Goal: Information Seeking & Learning: Understand process/instructions

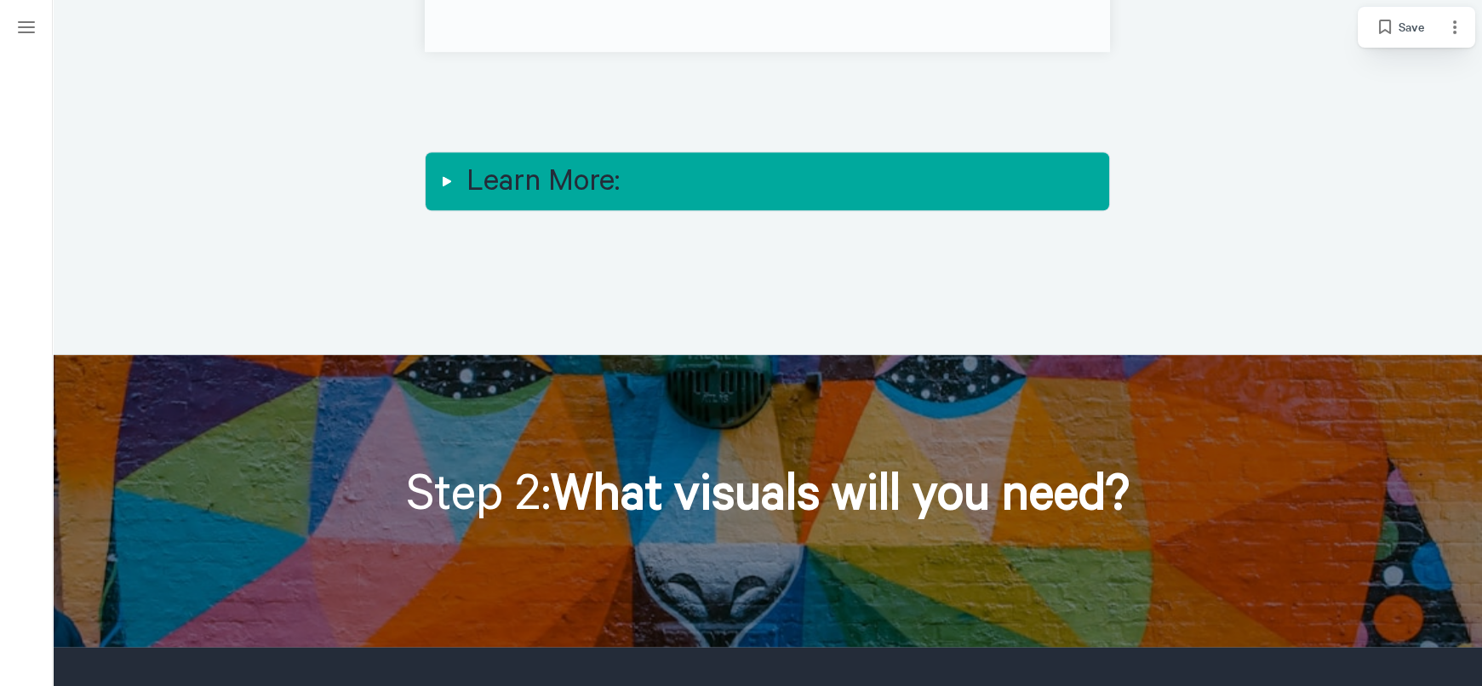
scroll to position [2365, 0]
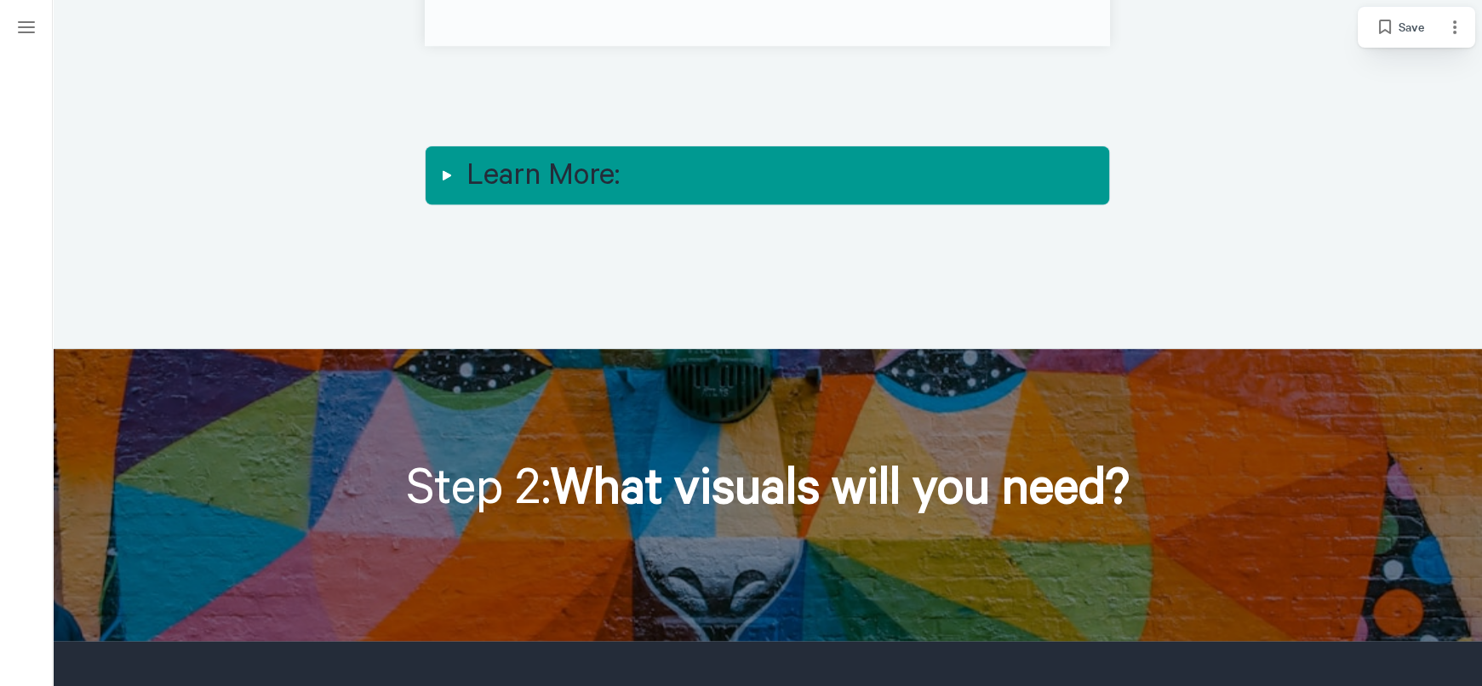
click at [448, 162] on div at bounding box center [446, 175] width 27 height 27
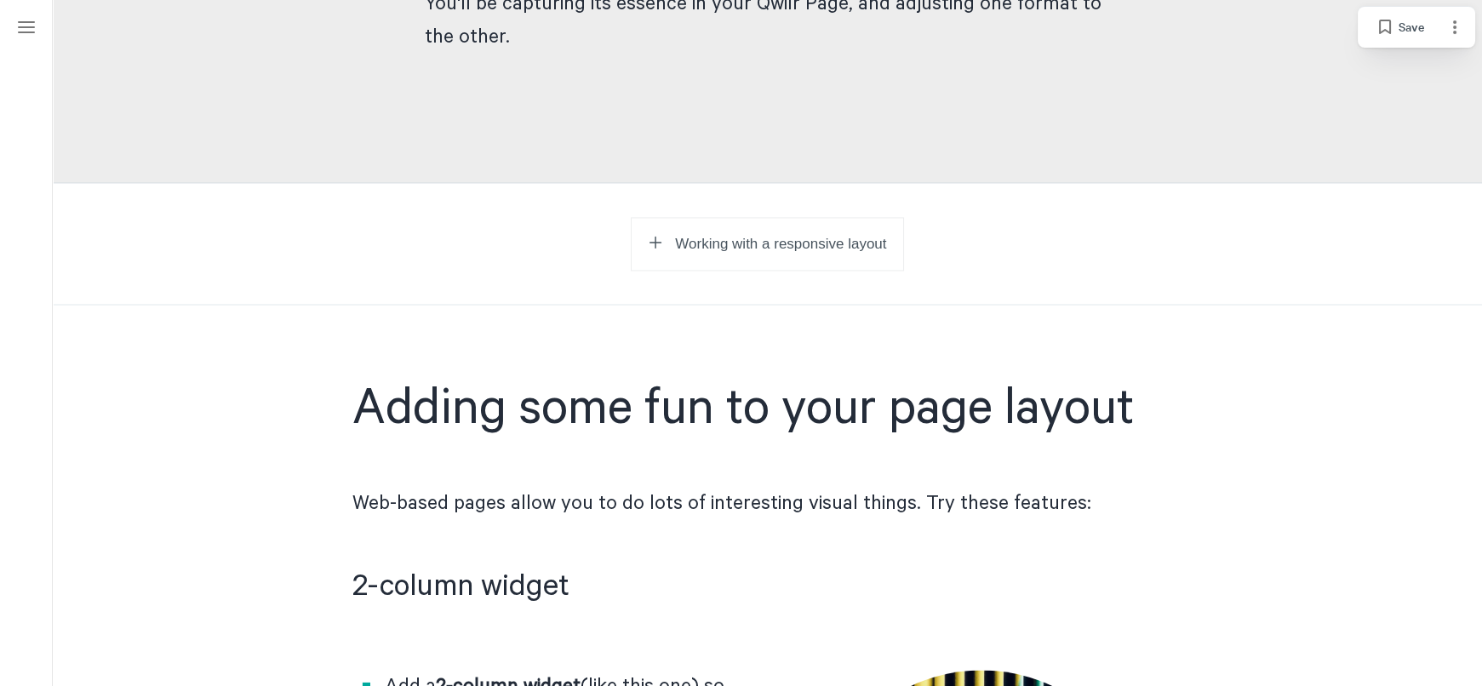
scroll to position [5202, 0]
click at [740, 235] on span "Working with a responsive layout" at bounding box center [780, 243] width 211 height 17
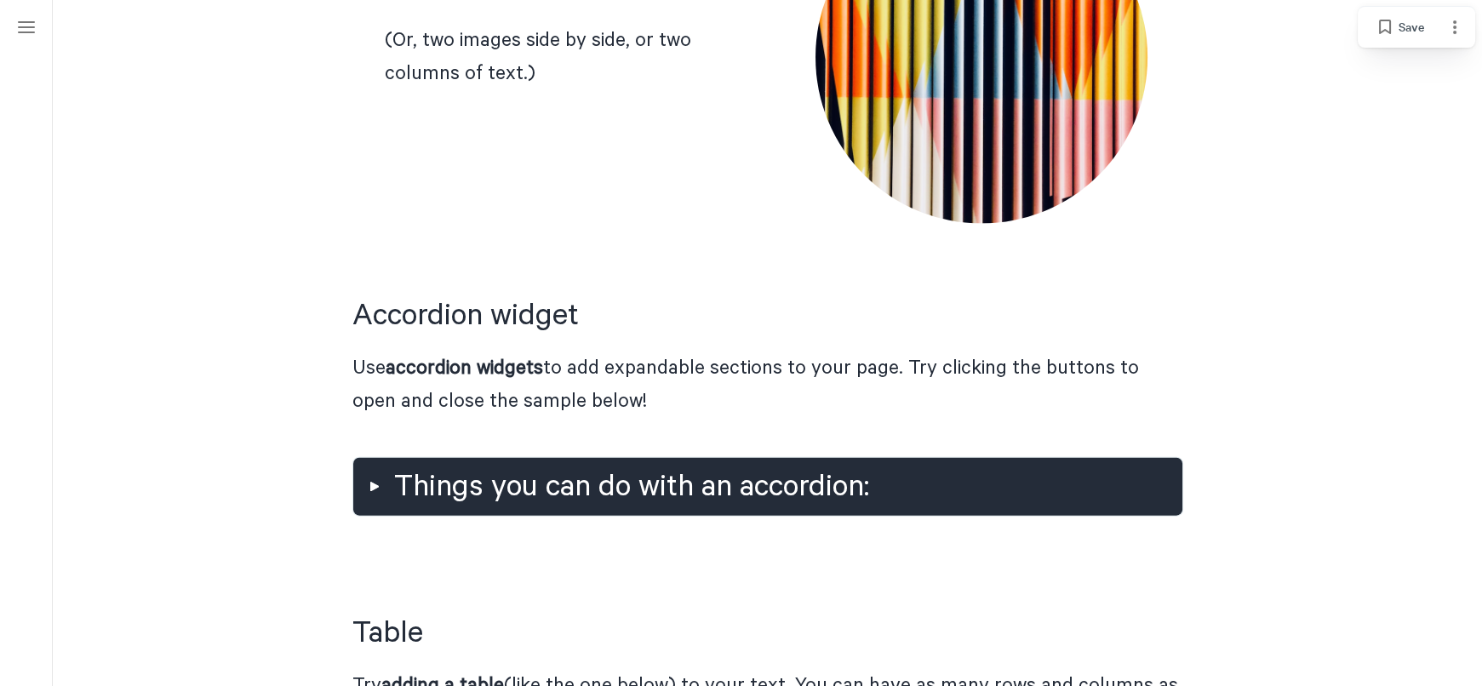
scroll to position [7473, 0]
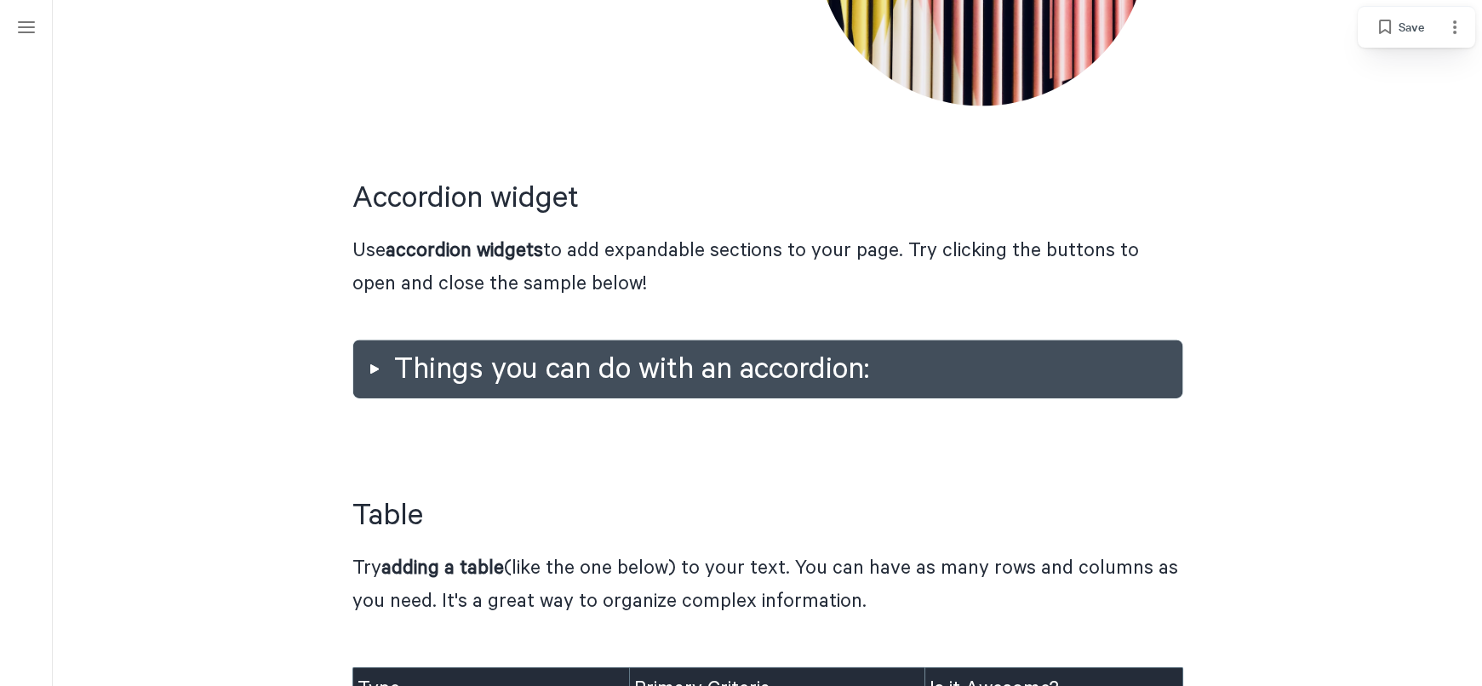
click at [539, 350] on h2 "Things you can do with an accordion:" at bounding box center [781, 369] width 775 height 44
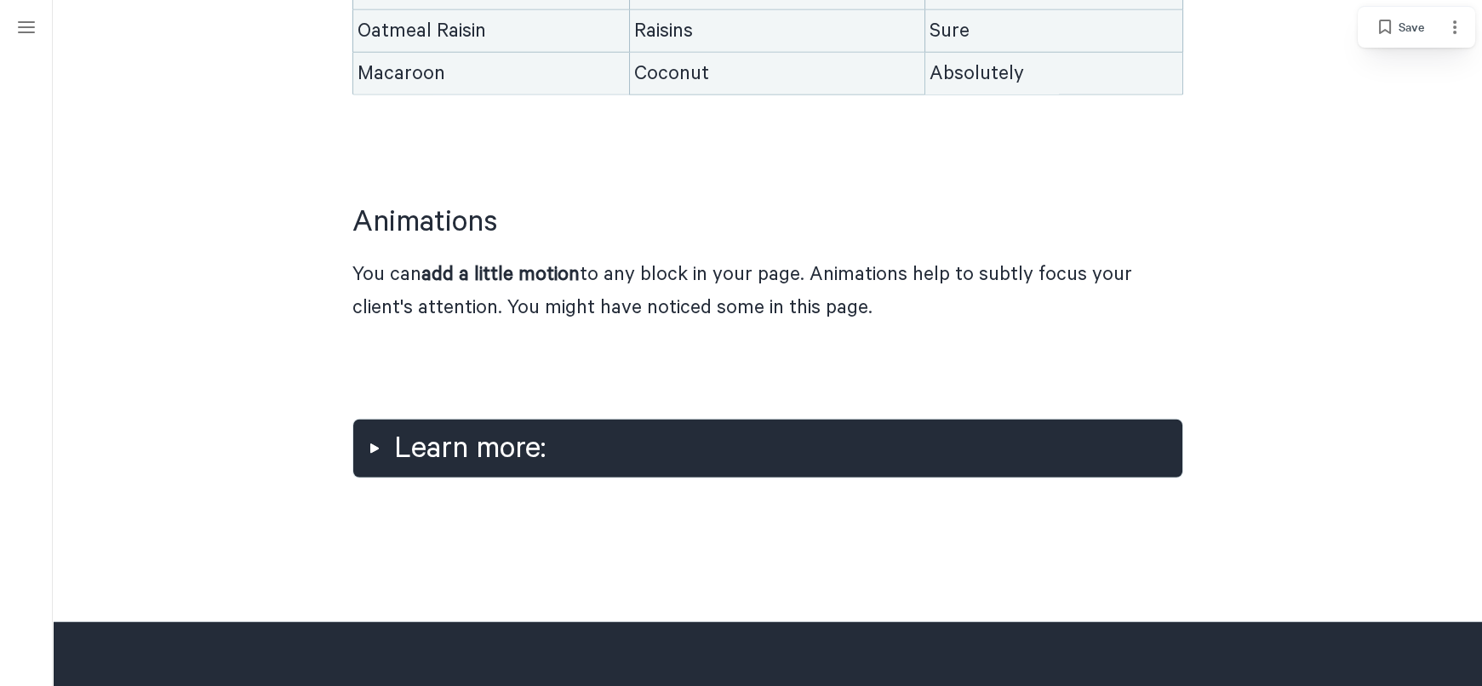
scroll to position [9554, 0]
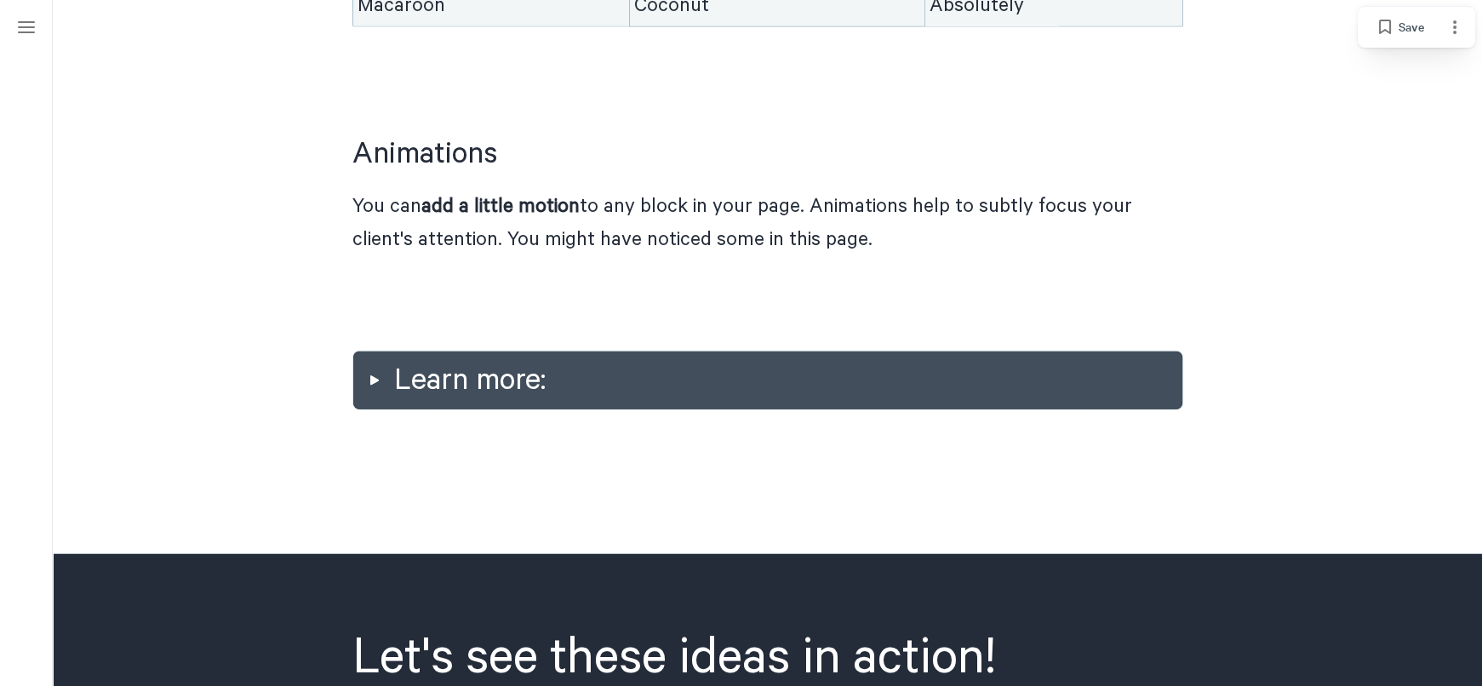
click at [403, 358] on h2 "Learn more:" at bounding box center [781, 380] width 775 height 44
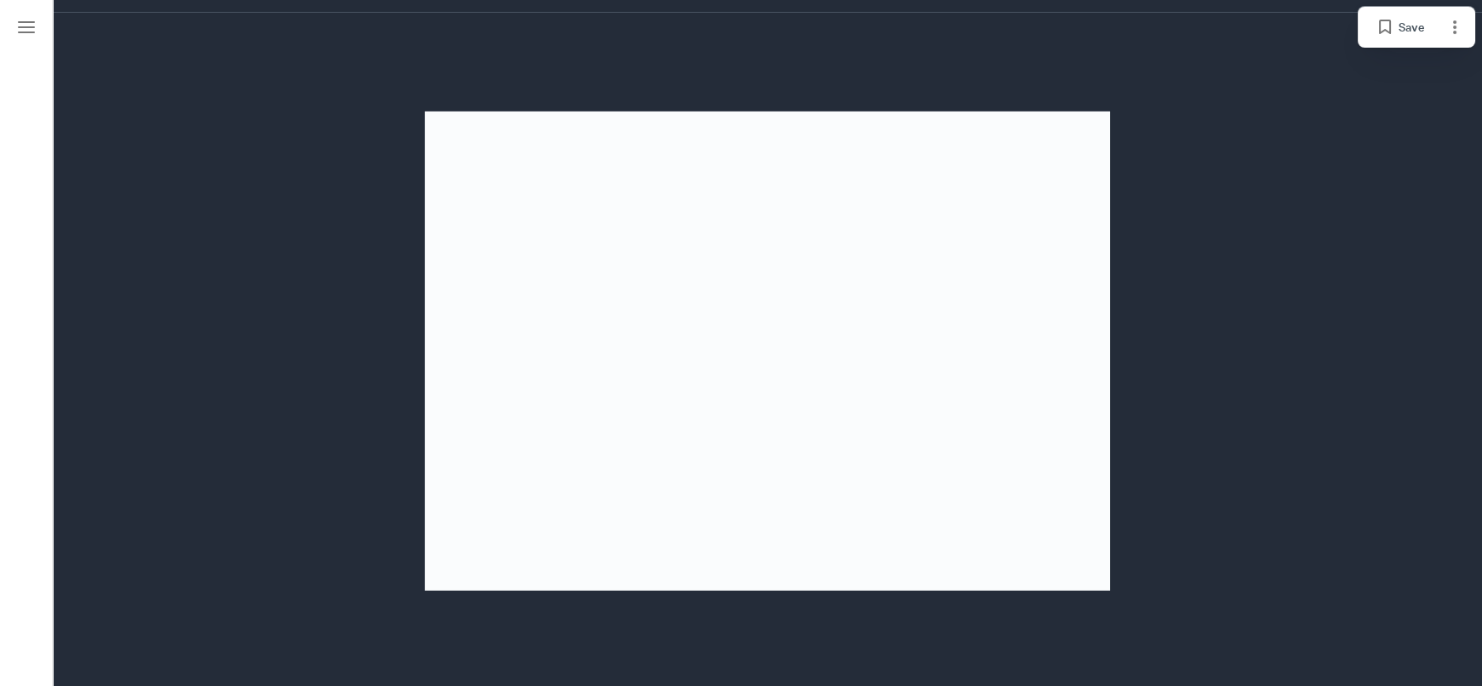
scroll to position [11164, 0]
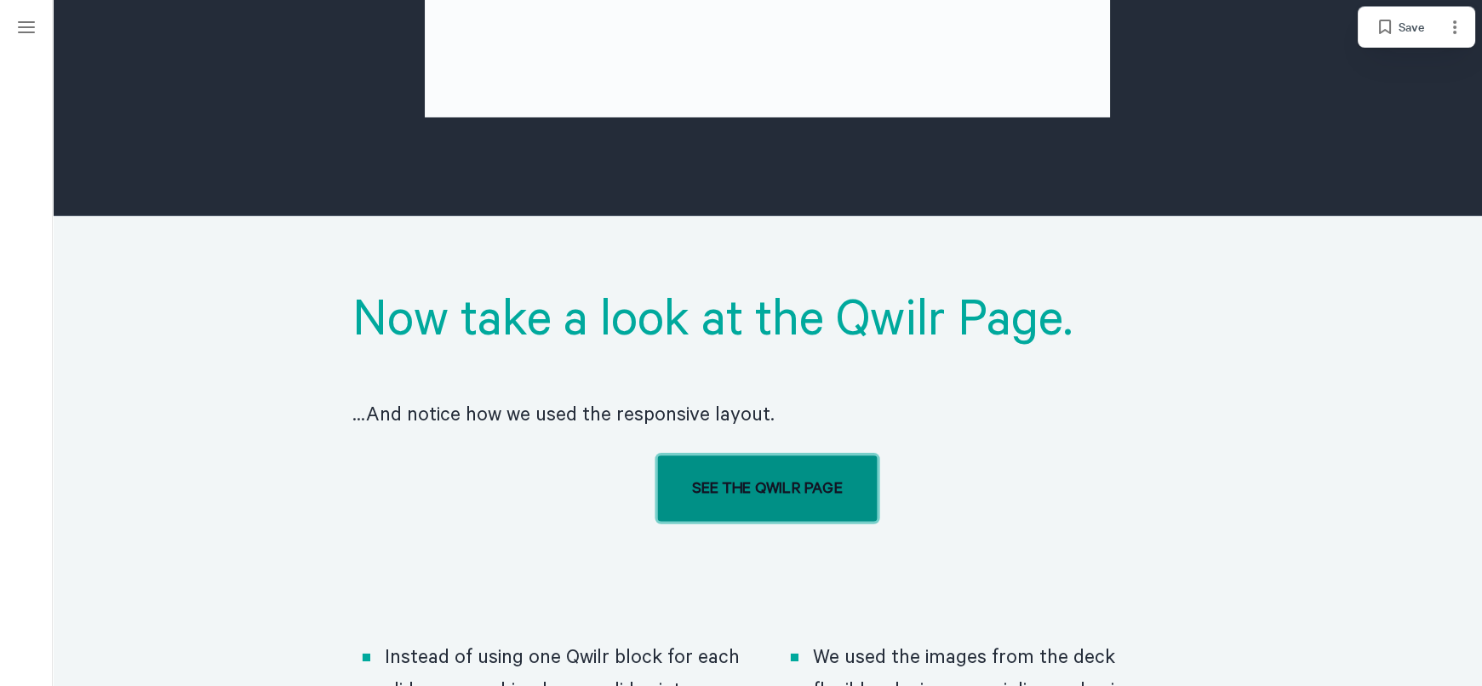
click at [803, 480] on div "SEE THE QWILR PAGE" at bounding box center [767, 488] width 150 height 17
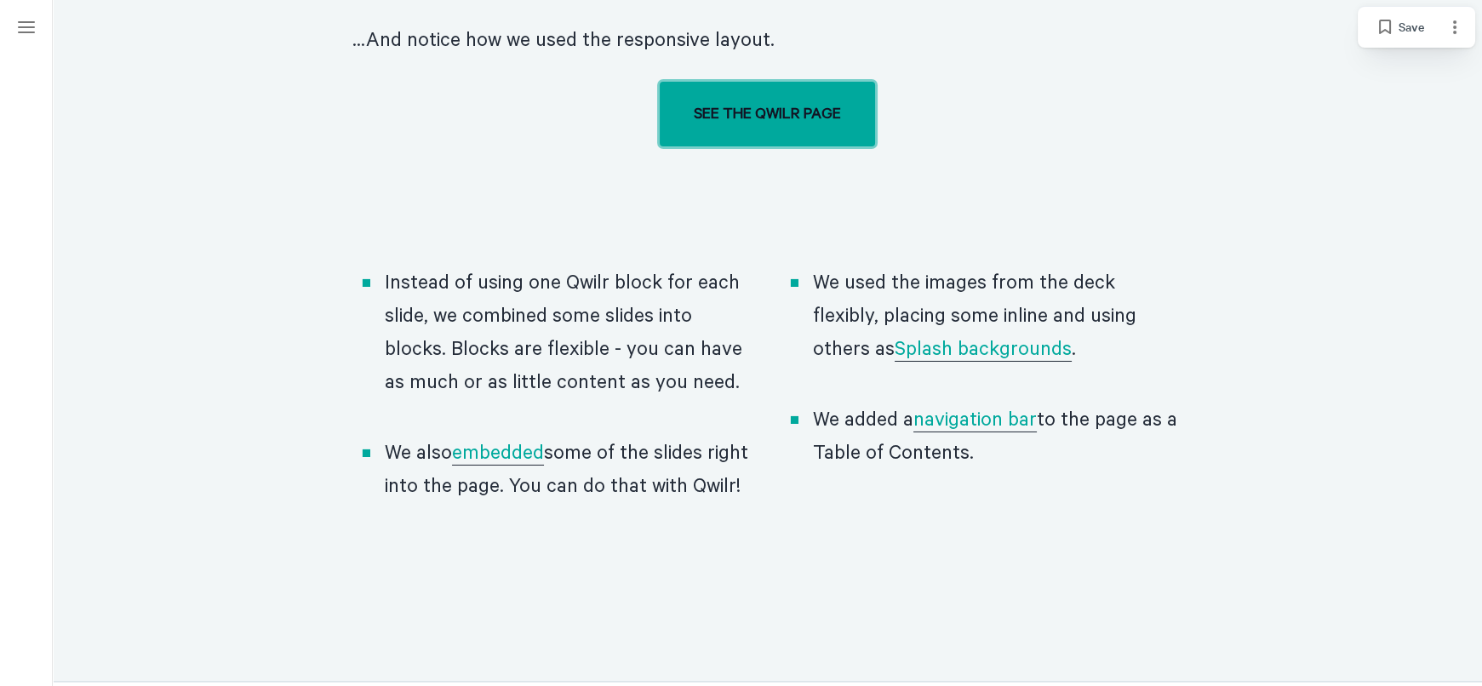
scroll to position [11542, 0]
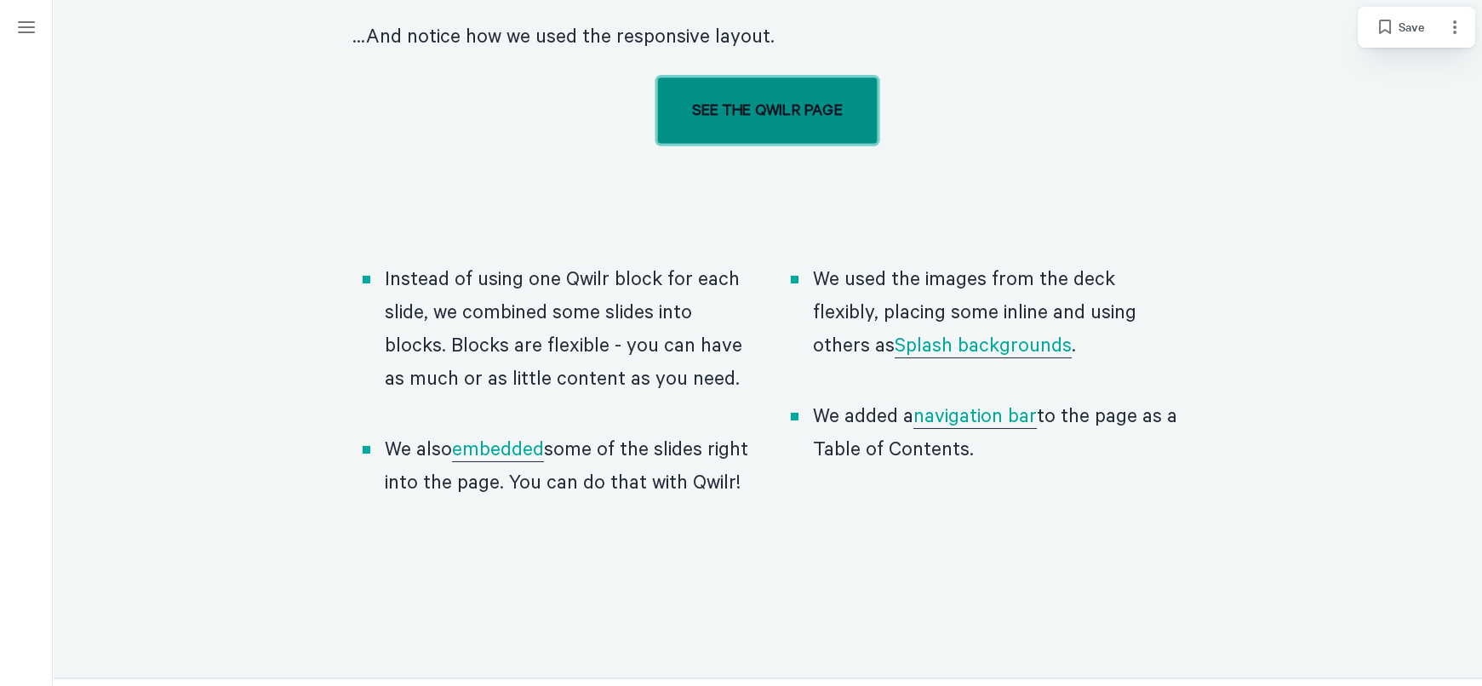
click at [759, 102] on div "SEE THE QWILR PAGE" at bounding box center [767, 110] width 150 height 17
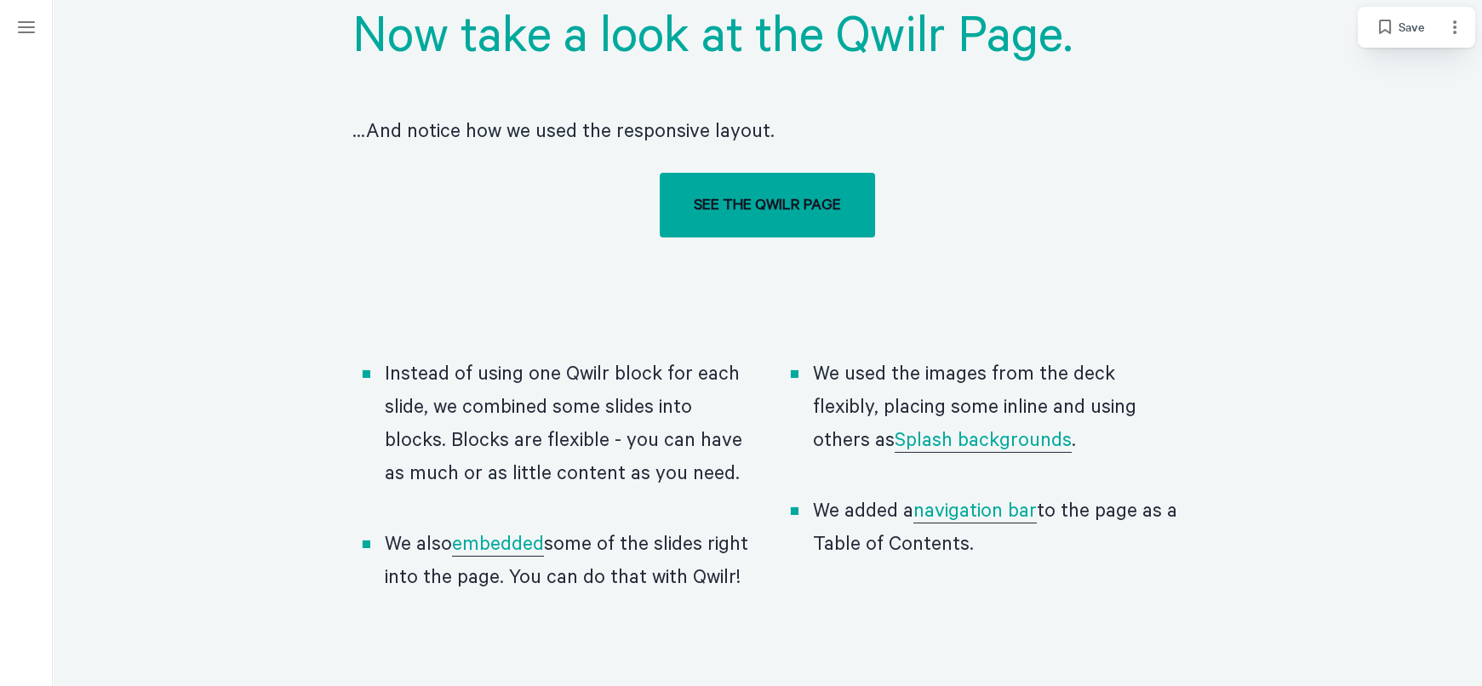
scroll to position [11447, 0]
click at [446, 82] on p "​ ...And notice how we used the responsive layout." at bounding box center [768, 126] width 831 height 89
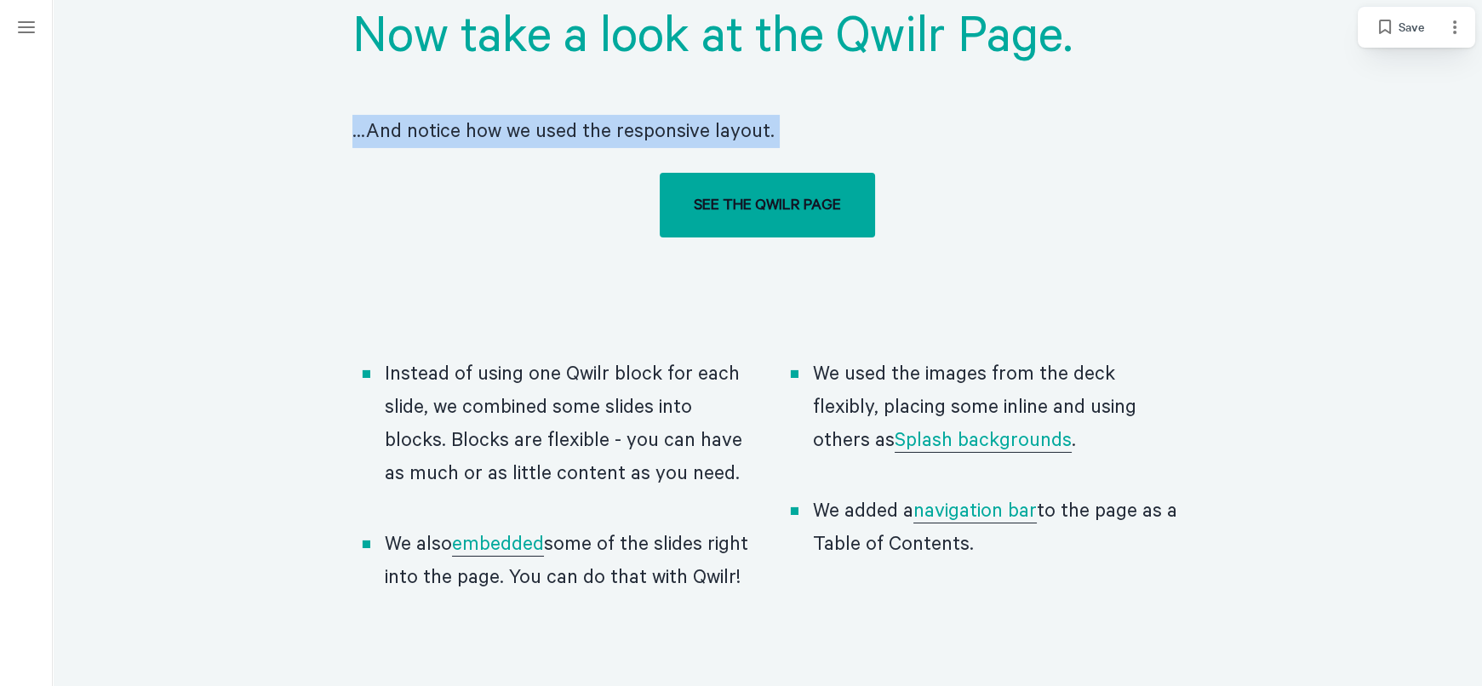
click at [446, 82] on p "​ ...And notice how we used the responsive layout." at bounding box center [768, 126] width 831 height 89
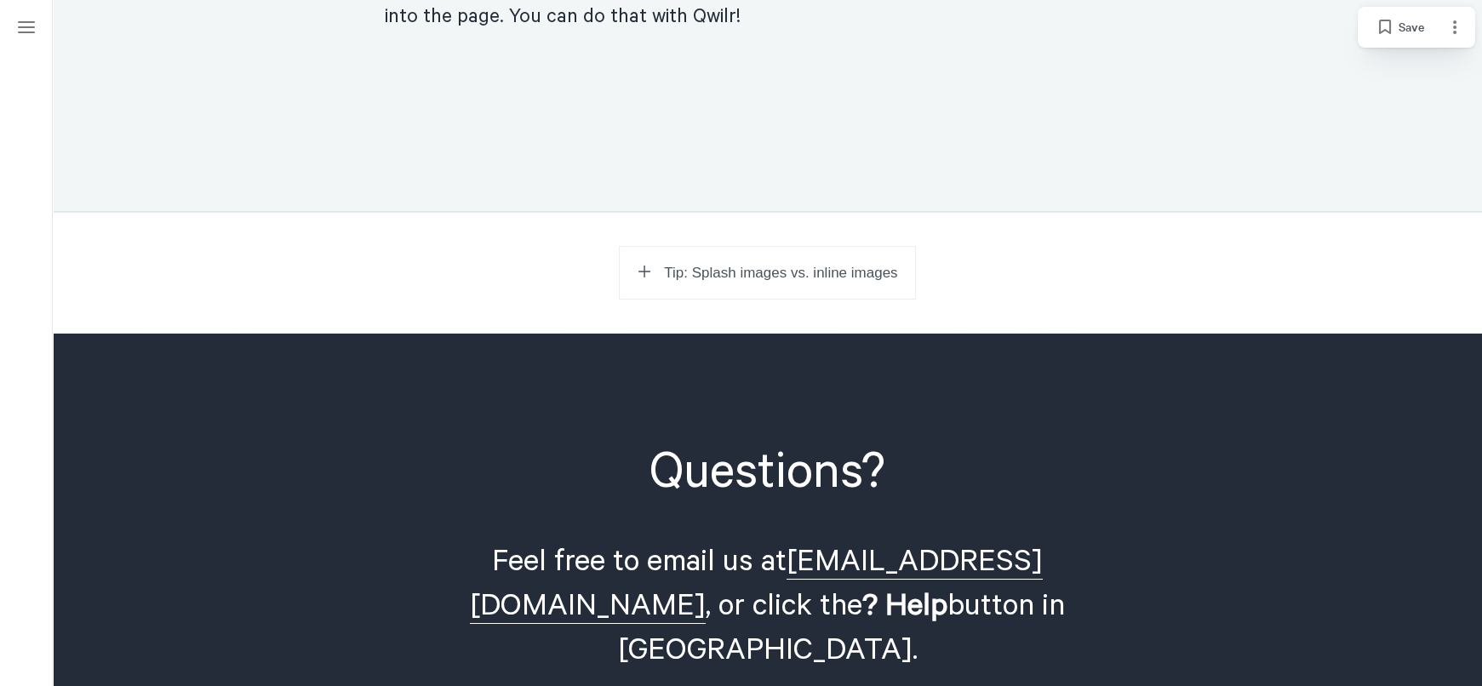
scroll to position [12062, 0]
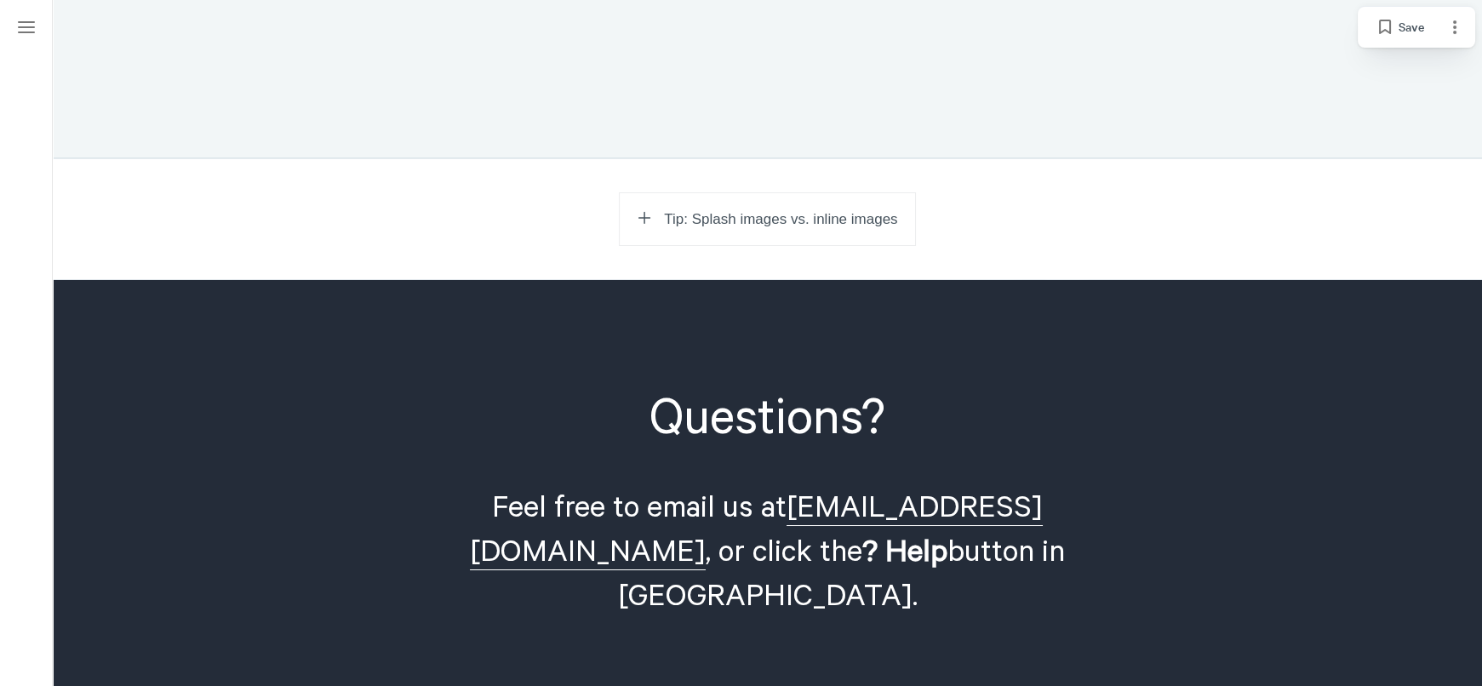
click at [723, 211] on span "Tip: Splash images vs. inline images" at bounding box center [780, 219] width 233 height 17
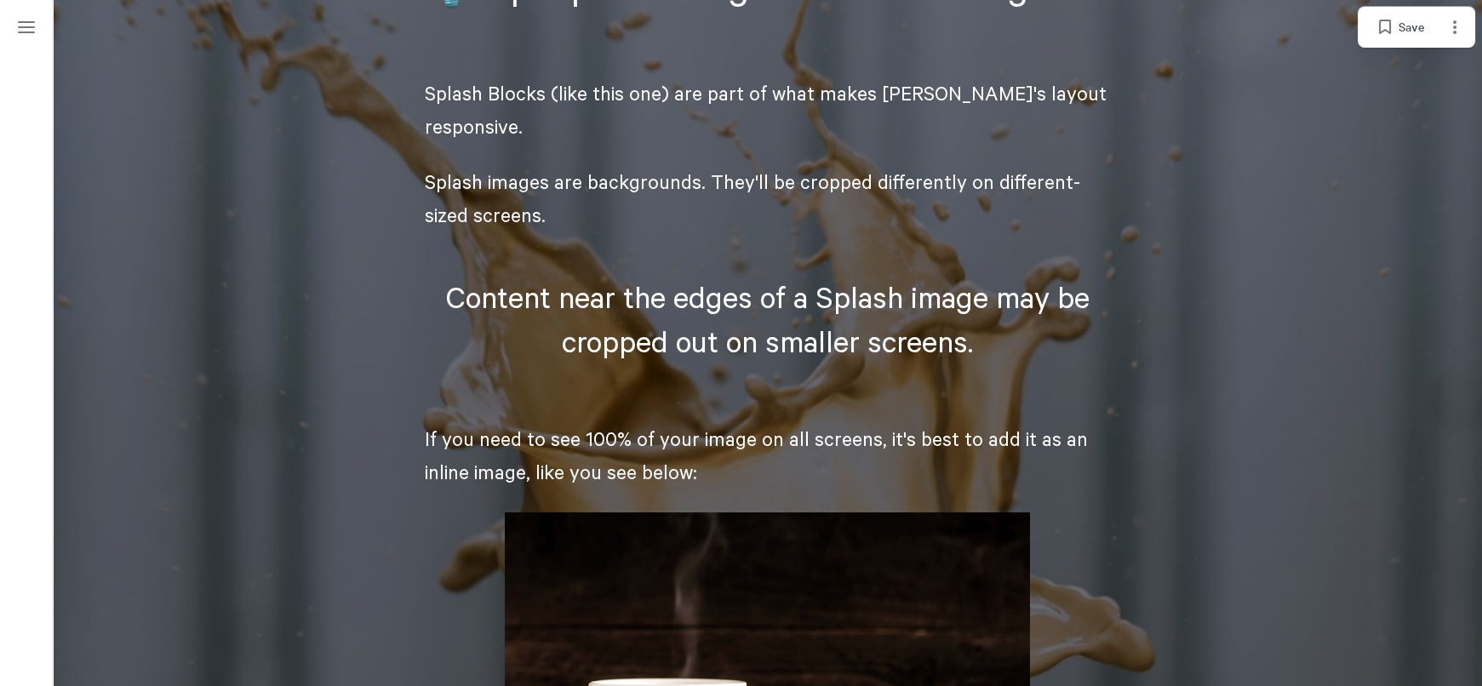
scroll to position [12441, 0]
